Goal: Task Accomplishment & Management: Manage account settings

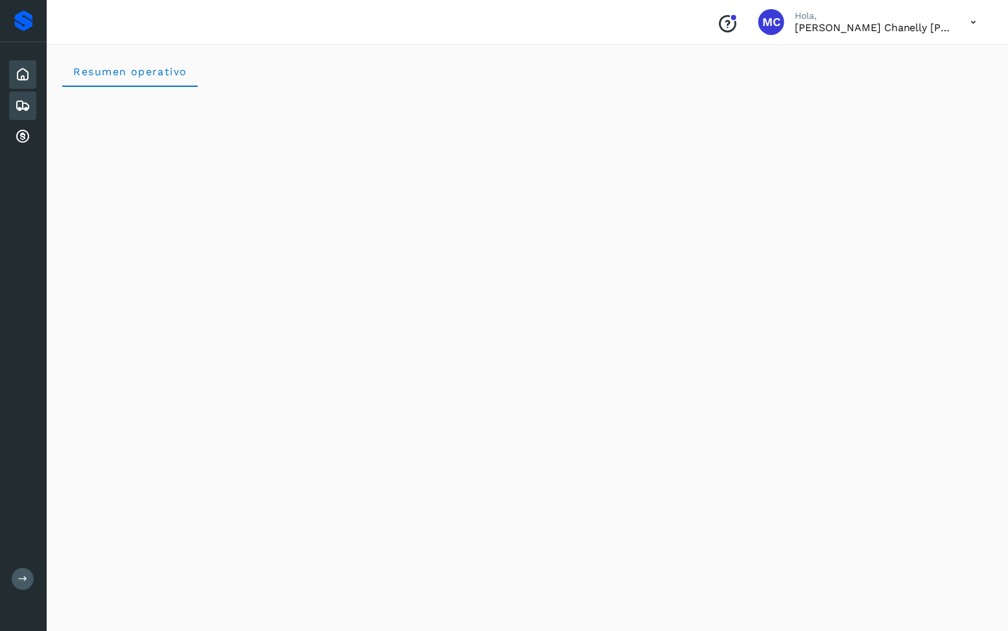
click at [28, 100] on icon at bounding box center [23, 106] width 16 height 16
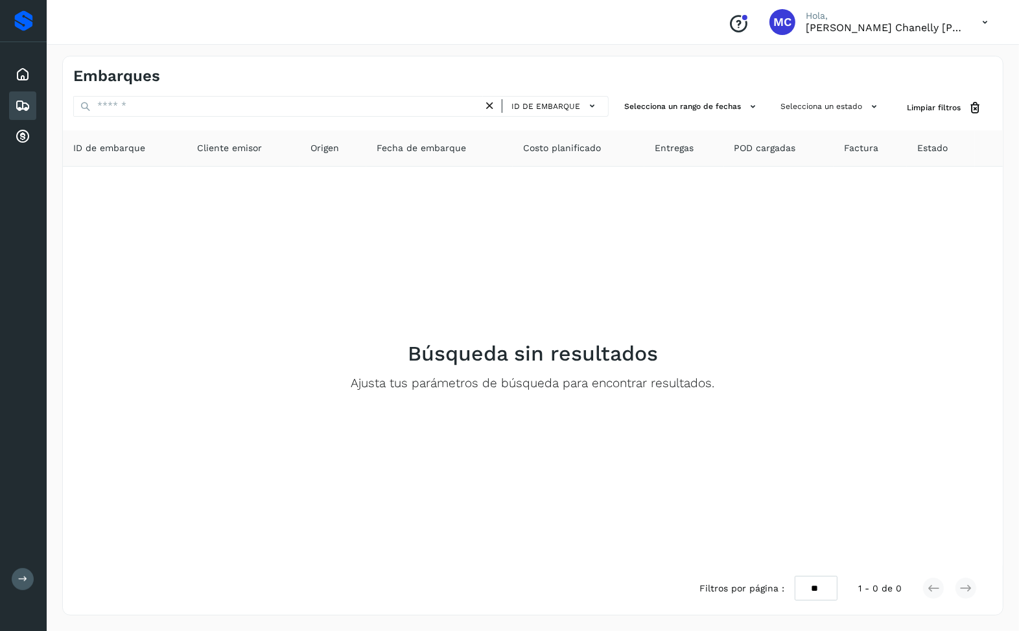
click at [982, 19] on icon at bounding box center [985, 22] width 27 height 27
click at [930, 68] on div "Cerrar sesión" at bounding box center [921, 58] width 154 height 25
